Goal: Check status

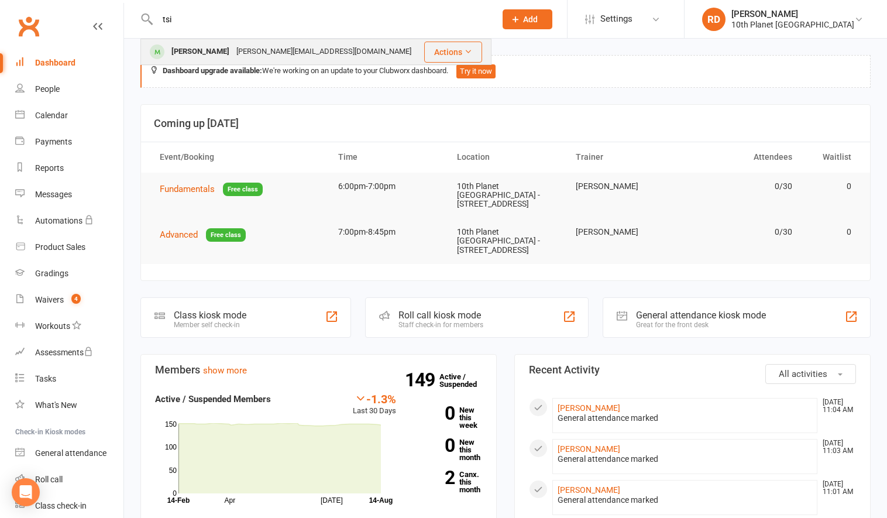
type input "tsi"
click at [241, 44] on div "[PERSON_NAME][EMAIL_ADDRESS][DOMAIN_NAME]" at bounding box center [324, 51] width 182 height 17
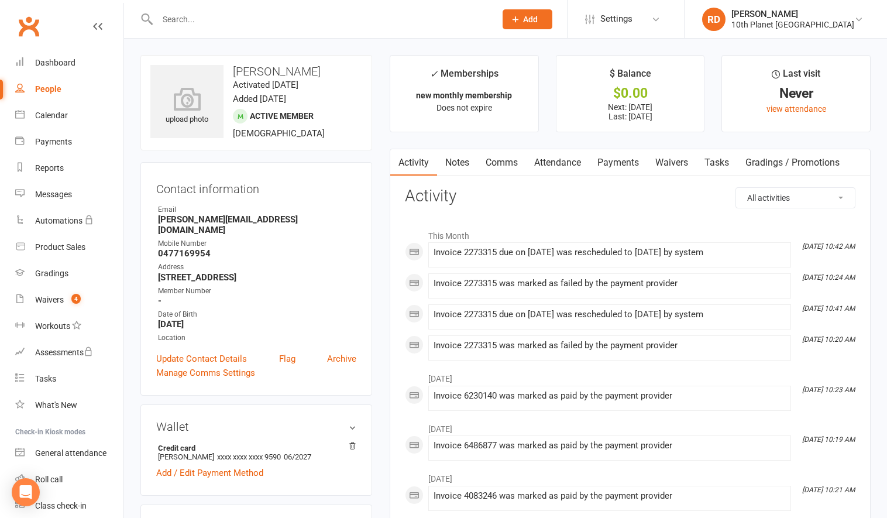
click at [632, 161] on link "Payments" at bounding box center [618, 162] width 58 height 27
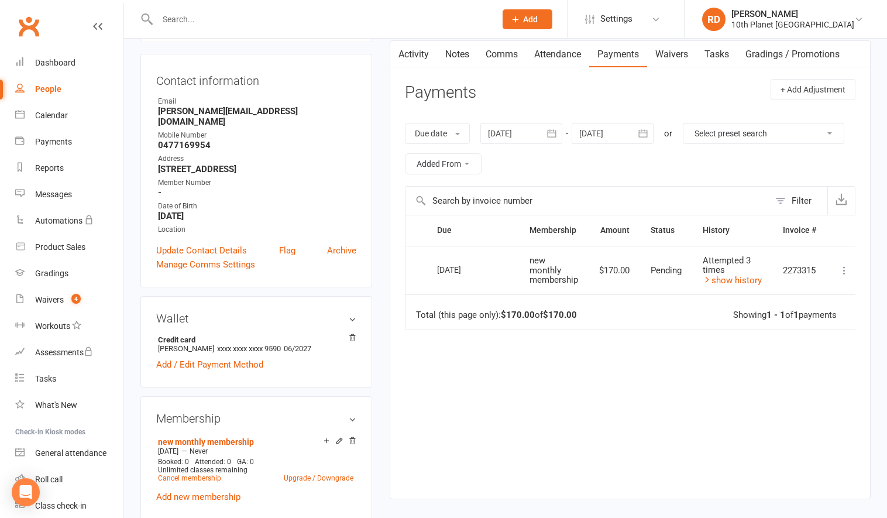
scroll to position [117, 0]
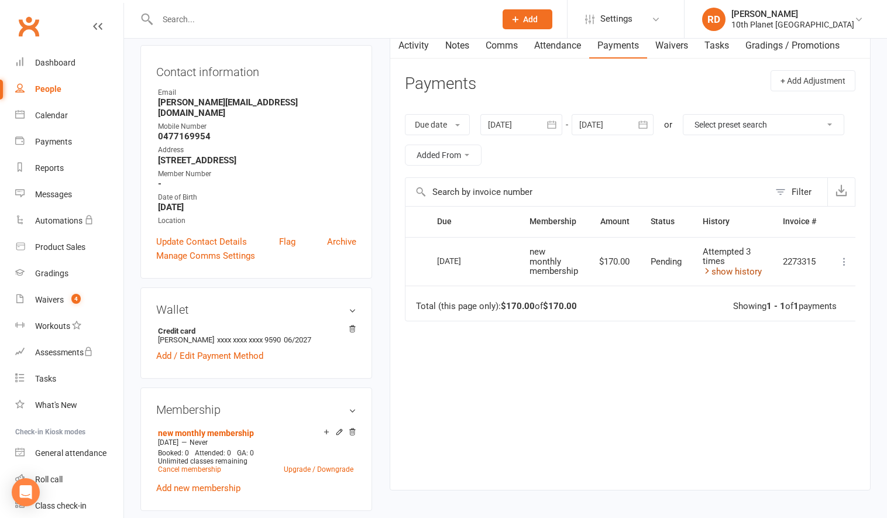
click at [745, 275] on link "show history" at bounding box center [732, 271] width 59 height 11
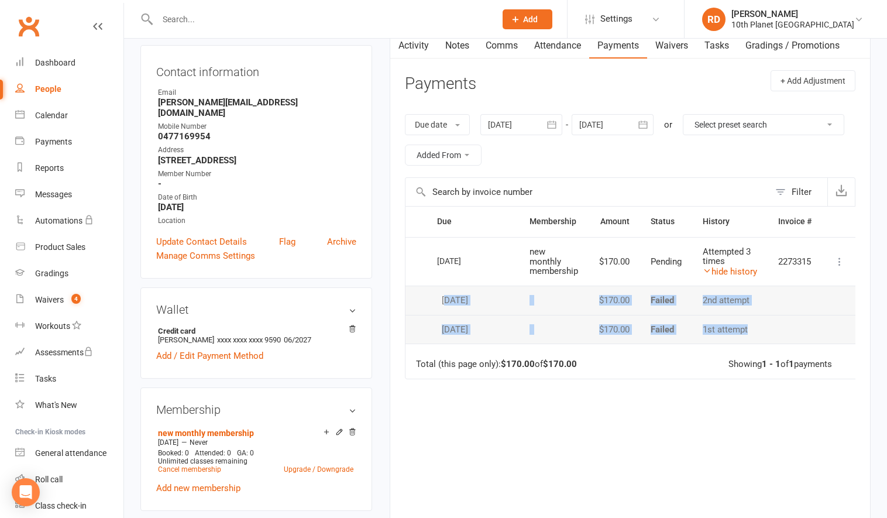
drag, startPoint x: 758, startPoint y: 329, endPoint x: 448, endPoint y: 296, distance: 312.4
click at [448, 296] on tbody "Select this [DATE] [PERSON_NAME] new monthly membership $170.00 Pending Attempt…" at bounding box center [631, 290] width 452 height 107
click at [562, 343] on td "Total (this page only): $170.00 of $170.00 Showing 1 - 1 of 1 payments" at bounding box center [631, 360] width 452 height 35
click at [404, 47] on button "button" at bounding box center [397, 45] width 15 height 26
click at [416, 48] on link "Activity" at bounding box center [413, 45] width 47 height 27
